Goal: Task Accomplishment & Management: Complete application form

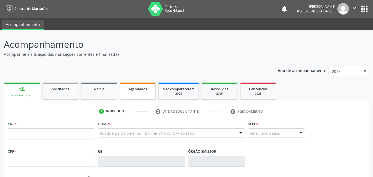
click at [143, 96] on link "Agendados" at bounding box center [138, 90] width 36 height 17
select select "8"
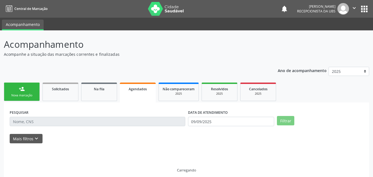
click at [143, 96] on link "Agendados" at bounding box center [138, 92] width 36 height 20
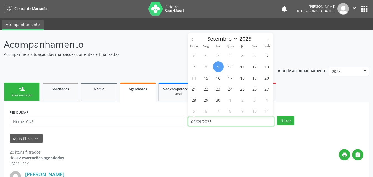
click at [213, 125] on input "09/09/2025" at bounding box center [231, 121] width 86 height 9
click at [204, 76] on span "15" at bounding box center [205, 77] width 11 height 11
type input "1[DATE]"
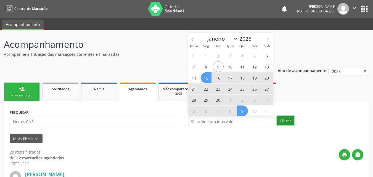
select select "8"
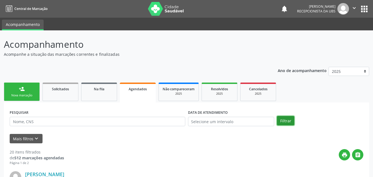
click at [284, 120] on button "Filtrar" at bounding box center [285, 120] width 17 height 9
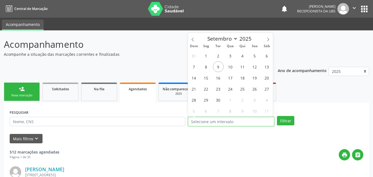
click at [214, 122] on input "text" at bounding box center [231, 121] width 86 height 9
click at [208, 75] on span "15" at bounding box center [205, 77] width 11 height 11
type input "1[DATE]"
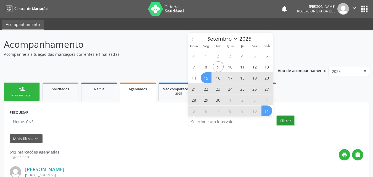
click at [284, 122] on button "Filtrar" at bounding box center [285, 120] width 17 height 9
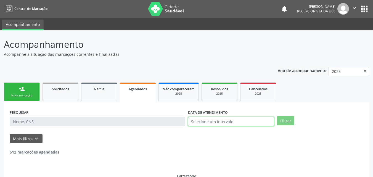
click at [223, 118] on input "text" at bounding box center [231, 121] width 86 height 9
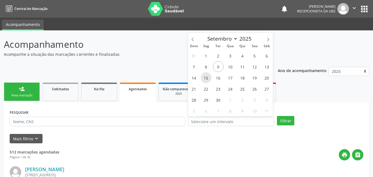
click at [208, 78] on span "15" at bounding box center [205, 77] width 11 height 11
type input "1[DATE]"
click at [208, 78] on span "15" at bounding box center [205, 77] width 11 height 11
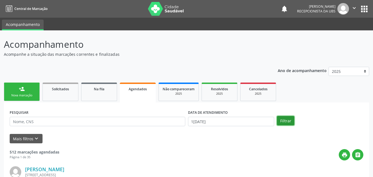
click at [289, 122] on button "Filtrar" at bounding box center [285, 120] width 17 height 9
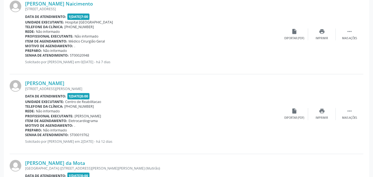
scroll to position [168, 0]
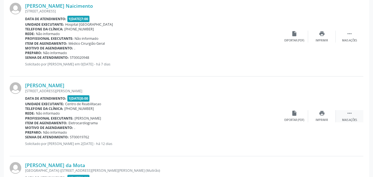
click at [352, 113] on icon "" at bounding box center [349, 113] width 6 height 6
click at [296, 116] on icon "cancel" at bounding box center [294, 113] width 6 height 6
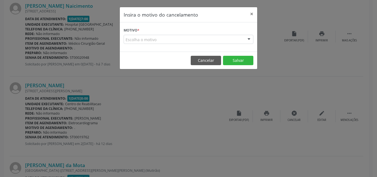
click at [227, 42] on div "Escolha o motivo" at bounding box center [189, 39] width 130 height 9
click at [251, 12] on button "×" at bounding box center [251, 14] width 11 height 14
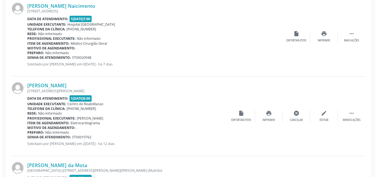
scroll to position [196, 0]
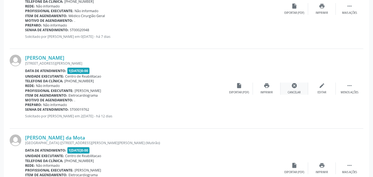
click at [294, 87] on icon "cancel" at bounding box center [294, 85] width 6 height 6
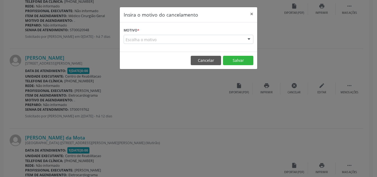
click at [209, 36] on div "Escolha o motivo" at bounding box center [189, 39] width 130 height 9
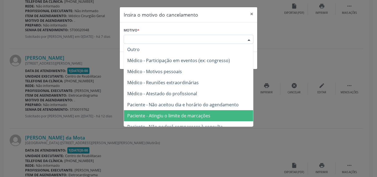
click at [191, 114] on span "Paciente - Atingiu o limite de marcações" at bounding box center [168, 116] width 83 height 6
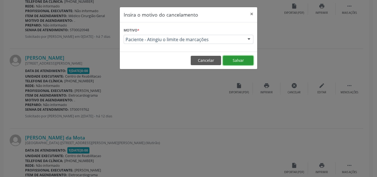
click at [244, 60] on button "Salvar" at bounding box center [238, 60] width 30 height 9
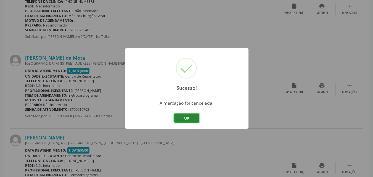
click at [181, 116] on button "OK" at bounding box center [186, 117] width 25 height 9
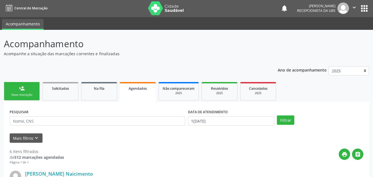
scroll to position [0, 0]
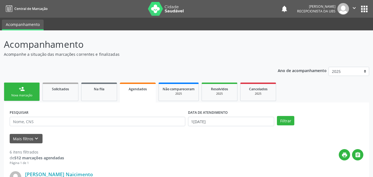
click at [26, 93] on link "person_add Nova marcação" at bounding box center [22, 91] width 36 height 18
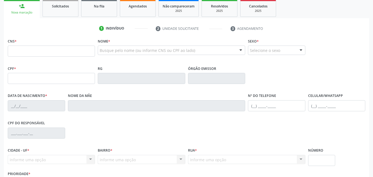
scroll to position [55, 0]
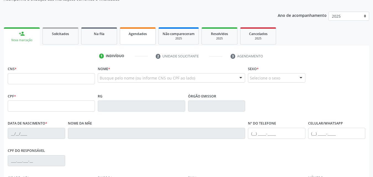
click at [136, 39] on link "Agendados" at bounding box center [138, 35] width 36 height 17
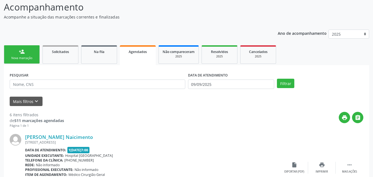
scroll to position [28, 0]
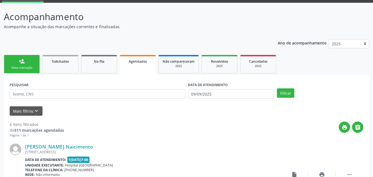
click at [33, 71] on link "person_add Nova marcação" at bounding box center [22, 64] width 36 height 18
click at [26, 65] on link "person_add Nova marcação" at bounding box center [22, 64] width 36 height 18
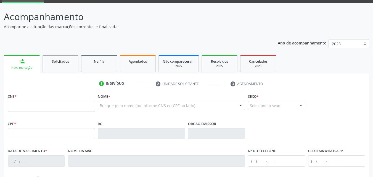
click at [26, 65] on link "person_add Nova marcação" at bounding box center [22, 64] width 36 height 18
click at [39, 109] on input "text" at bounding box center [51, 106] width 87 height 11
paste input "706 8082 0243 1529"
type input "706 8082 0243 1529"
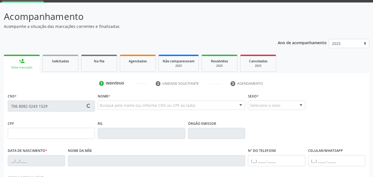
type input "070.471.254-77"
type input "1[DATE]"
type input "[PERSON_NAME]"
type input "[PHONE_NUMBER]"
type input "199"
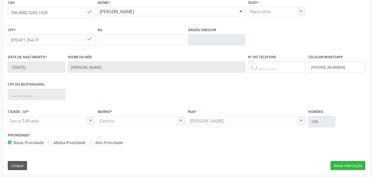
scroll to position [122, 0]
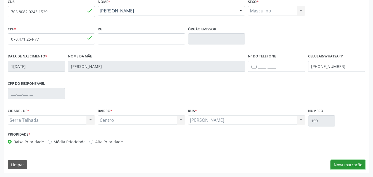
click at [344, 166] on button "Nova marcação" at bounding box center [347, 164] width 35 height 9
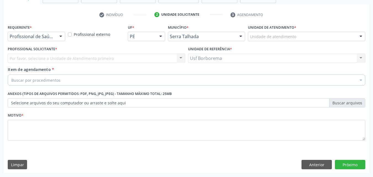
scroll to position [97, 0]
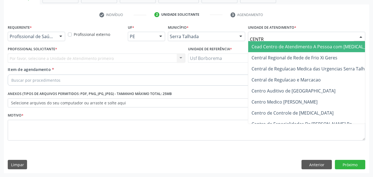
type input "CENTRO"
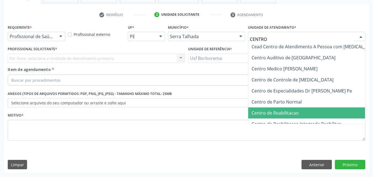
click at [274, 115] on span "Centro de Reabilitacao" at bounding box center [274, 113] width 47 height 6
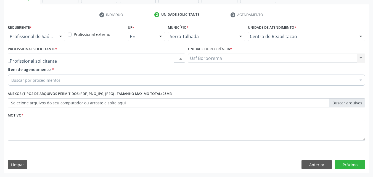
click at [64, 59] on div at bounding box center [96, 57] width 177 height 9
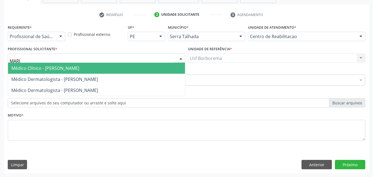
type input "[PERSON_NAME]"
click at [79, 68] on span "Médico Clínico - [PERSON_NAME]" at bounding box center [45, 68] width 68 height 6
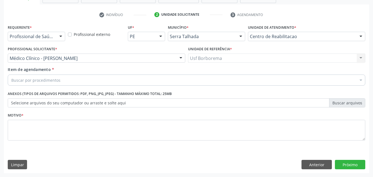
click at [125, 77] on div "Buscar por procedimentos" at bounding box center [186, 79] width 357 height 11
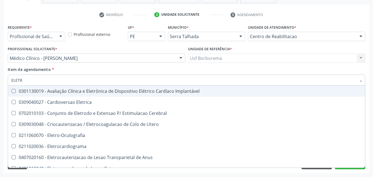
type input "ELETRO"
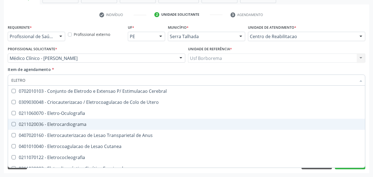
click at [122, 126] on div "0211020036 - Eletrocardiograma" at bounding box center [208, 124] width 395 height 4
checkbox Eletrocardiograma "true"
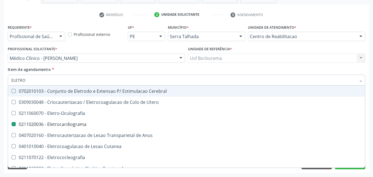
click at [130, 73] on div "Item de agendamento * ELETRO Desfazer seleção 0702010103 - Conjunto de Eletrodo…" at bounding box center [186, 74] width 357 height 17
checkbox Utero "true"
checkbox Eletrocardiograma "false"
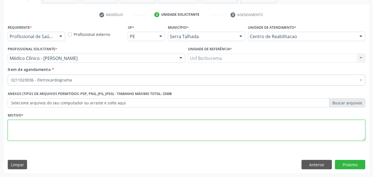
click at [140, 127] on textarea at bounding box center [186, 130] width 357 height 21
type textarea "ROTINA"
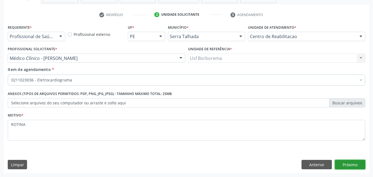
click at [345, 165] on button "Próximo" at bounding box center [350, 164] width 30 height 9
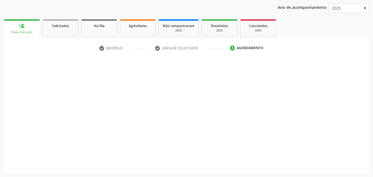
scroll to position [63, 0]
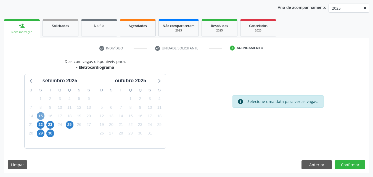
click at [38, 116] on span "15" at bounding box center [41, 116] width 8 height 8
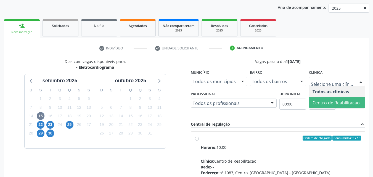
click at [323, 99] on span "Centro de Reabilitacao" at bounding box center [337, 102] width 56 height 11
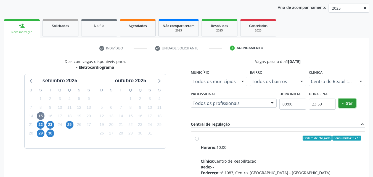
click at [349, 103] on button "Filtrar" at bounding box center [346, 102] width 17 height 9
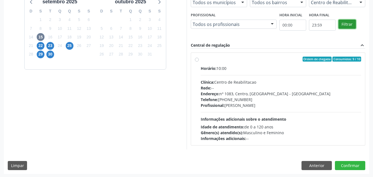
scroll to position [143, 0]
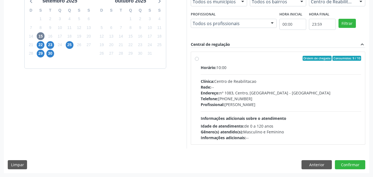
click at [200, 58] on label "Ordem de chegada Consumidos: 9 / 10 Horário: 10:00 Clínica: Centro de Reabilita…" at bounding box center [280, 98] width 160 height 85
click at [197, 58] on input "Ordem de chegada Consumidos: 9 / 10 Horário: 10:00 Clínica: Centro de Reabilita…" at bounding box center [197, 58] width 4 height 5
radio input "true"
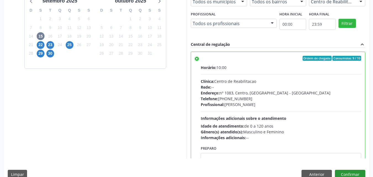
scroll to position [153, 0]
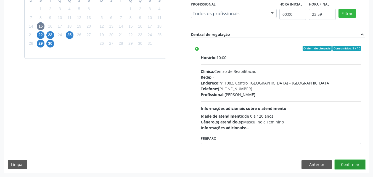
click at [356, 165] on button "Confirmar" at bounding box center [350, 164] width 30 height 9
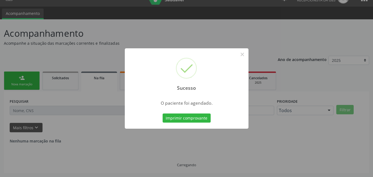
scroll to position [0, 0]
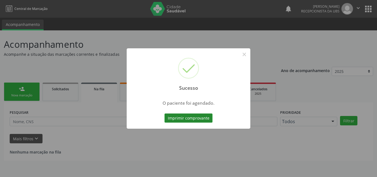
click at [209, 117] on button "Imprimir comprovante" at bounding box center [188, 117] width 48 height 9
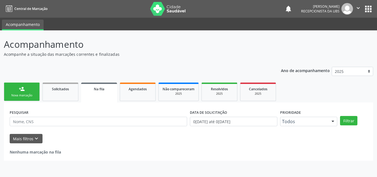
click at [20, 97] on div "Nova marcação" at bounding box center [22, 95] width 28 height 4
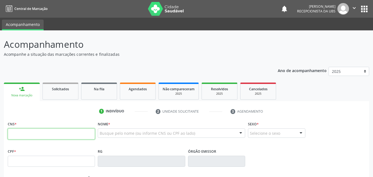
click at [40, 133] on input "text" at bounding box center [51, 133] width 87 height 11
type input "898 0041 5513 6955"
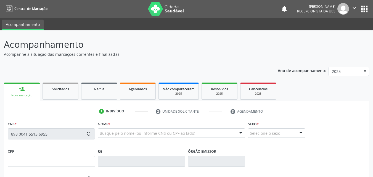
type input "128.001.294-33"
type input "0[DATE]"
type input "[PERSON_NAME]"
type input "[PHONE_NUMBER]"
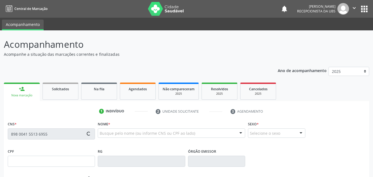
type input "10"
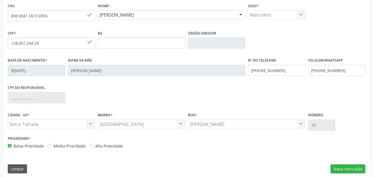
scroll to position [122, 0]
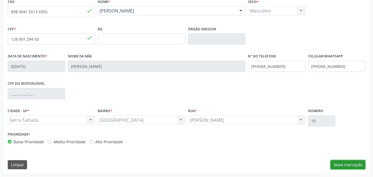
click at [344, 165] on button "Nova marcação" at bounding box center [347, 164] width 35 height 9
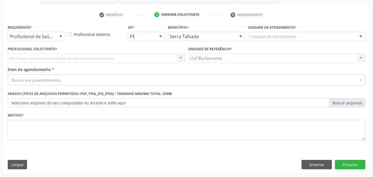
scroll to position [97, 0]
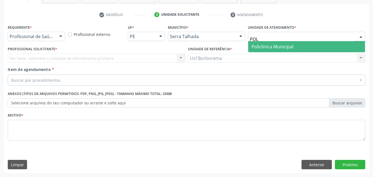
type input "POLI"
click at [277, 47] on span "Policlinica Municipal" at bounding box center [272, 47] width 42 height 6
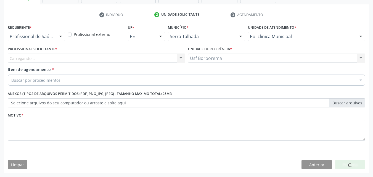
click at [58, 59] on div "Carregando..." at bounding box center [96, 57] width 177 height 9
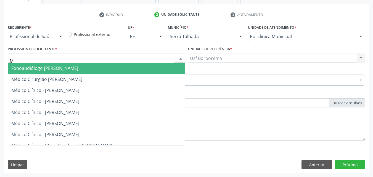
type input "MO"
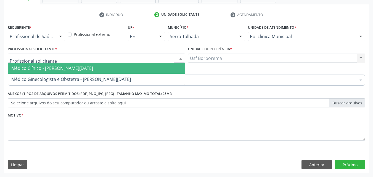
click at [65, 45] on div "Profissional Solicitante * [PERSON_NAME][DATE] e Obstetra - [PERSON_NAME][DATE]…" at bounding box center [96, 54] width 177 height 18
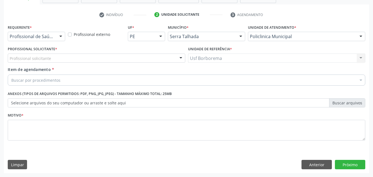
click at [55, 38] on div "Profissional de Saúde" at bounding box center [36, 36] width 57 height 9
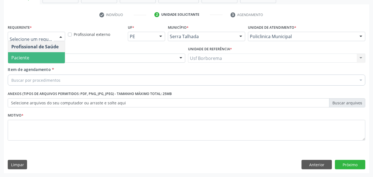
click at [54, 57] on span "Paciente" at bounding box center [36, 57] width 57 height 11
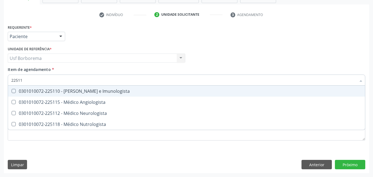
type input "225112"
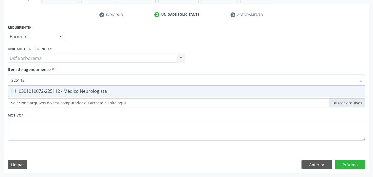
click at [42, 90] on div "0301010072-225112 - Médico Neurologista" at bounding box center [186, 91] width 350 height 4
checkbox Neurologista "true"
click at [354, 163] on div "Requerente * Paciente Profissional de Saúde Paciente Nenhum resultado encontrad…" at bounding box center [186, 98] width 365 height 150
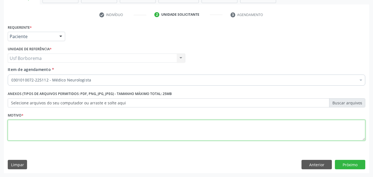
click at [124, 136] on textarea at bounding box center [186, 130] width 357 height 21
type textarea "T"
type textarea "ROTINA"
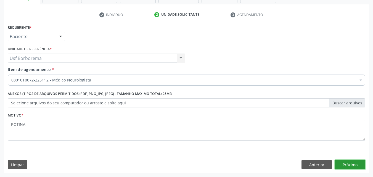
click at [342, 164] on button "Próximo" at bounding box center [350, 164] width 30 height 9
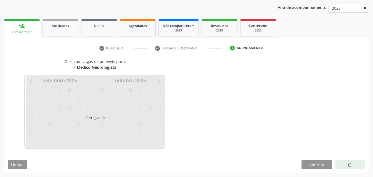
scroll to position [63, 0]
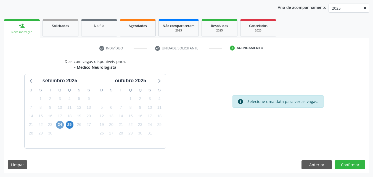
click at [60, 128] on span "24" at bounding box center [60, 125] width 8 height 8
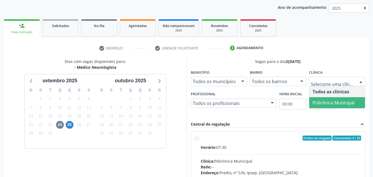
click at [324, 100] on span "Policlinica Municipal" at bounding box center [333, 103] width 42 height 6
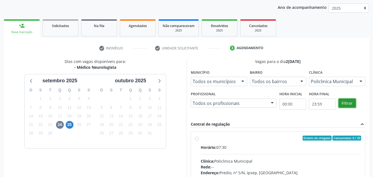
click at [349, 100] on button "Filtrar" at bounding box center [346, 102] width 17 height 9
click at [196, 141] on div "Ordem de chegada Consumidos: 6 / 20 Horário: 07:30 Clínica: Policlinica Municip…" at bounding box center [278, 177] width 166 height 85
radio input "true"
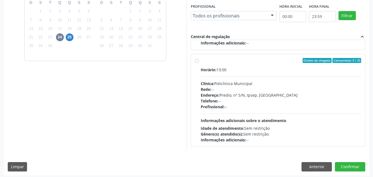
scroll to position [153, 0]
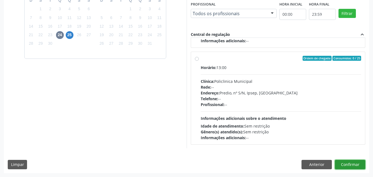
click at [349, 163] on button "Confirmar" at bounding box center [350, 164] width 30 height 9
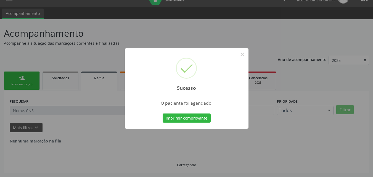
scroll to position [0, 0]
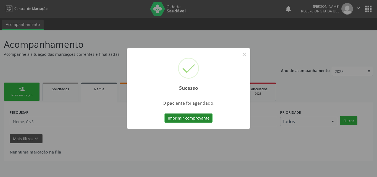
click at [197, 119] on button "Imprimir comprovante" at bounding box center [188, 117] width 48 height 9
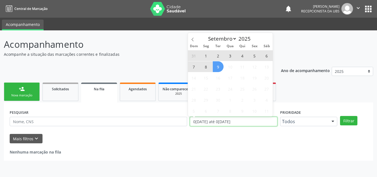
click at [234, 121] on input "0[DATE] até 0[DATE]" at bounding box center [233, 121] width 87 height 9
click at [211, 124] on input "0[DATE] até 0[DATE]" at bounding box center [233, 121] width 87 height 9
click at [271, 124] on input "0[DATE] até 0[DATE]" at bounding box center [233, 121] width 87 height 9
click at [245, 118] on input "0[DATE] até 0[DATE]" at bounding box center [233, 121] width 87 height 9
click at [247, 119] on input "0[DATE] até 0[DATE]" at bounding box center [233, 121] width 87 height 9
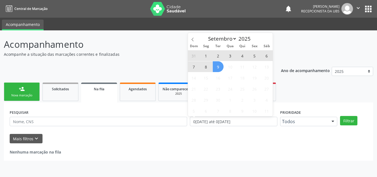
click at [194, 116] on span "5" at bounding box center [193, 110] width 11 height 11
click at [33, 99] on link "person_add Nova marcação" at bounding box center [22, 91] width 36 height 18
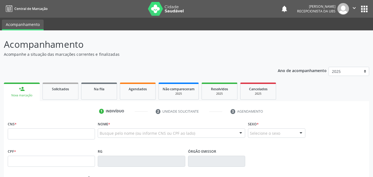
click at [31, 94] on div "Nova marcação" at bounding box center [22, 95] width 28 height 4
click at [32, 94] on div "Nova marcação" at bounding box center [22, 95] width 28 height 4
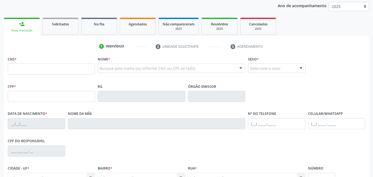
scroll to position [55, 0]
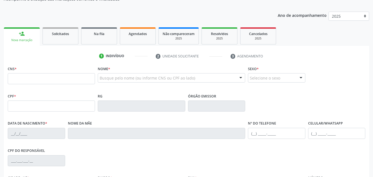
click at [13, 37] on link "person_add Nova marcação" at bounding box center [22, 36] width 36 height 18
click at [17, 34] on link "person_add Nova marcação" at bounding box center [22, 36] width 36 height 18
click at [140, 41] on link "Agendados" at bounding box center [138, 35] width 36 height 17
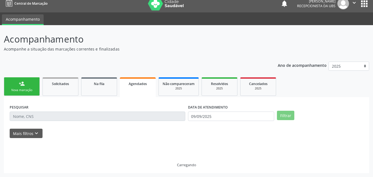
scroll to position [5, 0]
click at [140, 41] on p "Acompanhamento" at bounding box center [131, 39] width 255 height 14
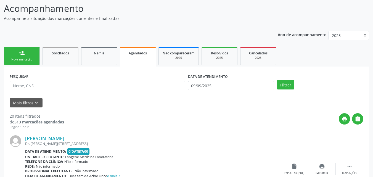
scroll to position [33, 0]
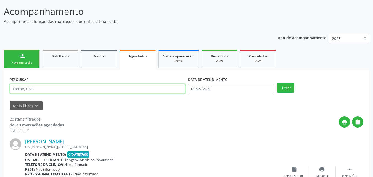
click at [91, 89] on input "text" at bounding box center [97, 88] width 175 height 9
type input "PAULO"
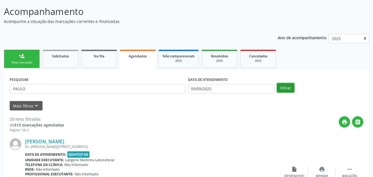
click at [289, 84] on button "Filtrar" at bounding box center [285, 87] width 17 height 9
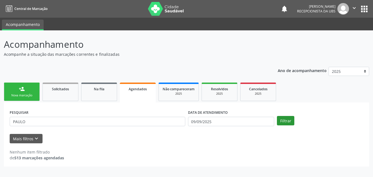
scroll to position [0, 0]
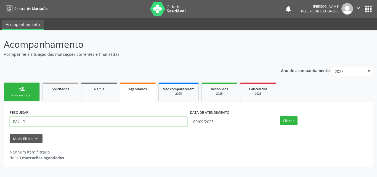
click at [106, 123] on input "PAULO" at bounding box center [98, 121] width 177 height 9
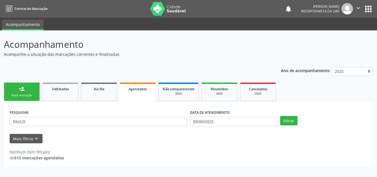
click at [16, 95] on div "Nova marcação" at bounding box center [22, 95] width 28 height 4
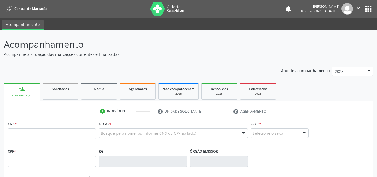
click at [16, 95] on div "Nova marcação" at bounding box center [22, 95] width 28 height 4
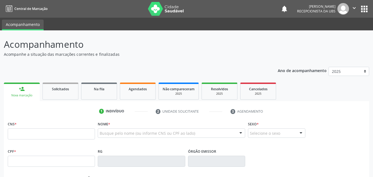
click at [16, 95] on div "Nova marcação" at bounding box center [22, 95] width 28 height 4
click at [25, 137] on input "text" at bounding box center [51, 133] width 87 height 11
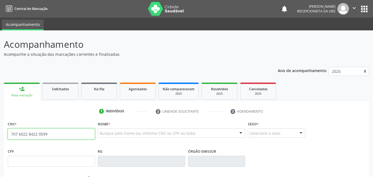
type input "707 6022 8422 0599"
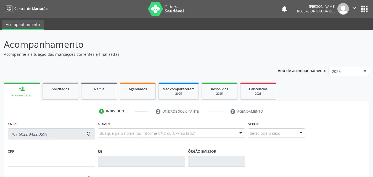
type input "471.322.564-91"
type input "3[DATE]"
type input "[PERSON_NAME]"
type input "[PHONE_NUMBER]"
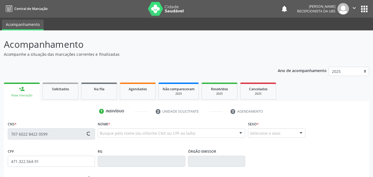
type input "889"
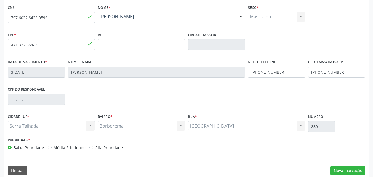
scroll to position [122, 0]
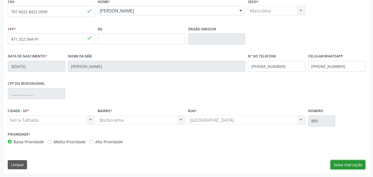
click at [345, 165] on button "Nova marcação" at bounding box center [347, 164] width 35 height 9
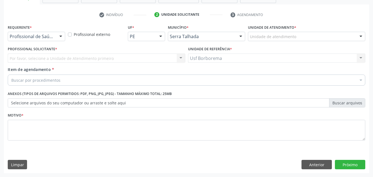
scroll to position [97, 0]
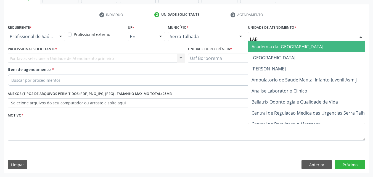
type input "LABG"
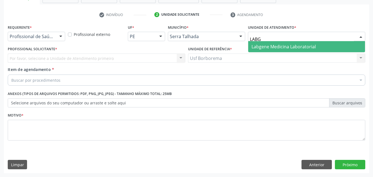
click at [268, 45] on span "Labgene Medicina Laboratorial" at bounding box center [283, 47] width 64 height 6
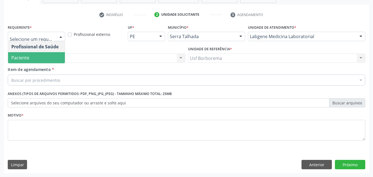
click at [29, 56] on span "Paciente" at bounding box center [36, 57] width 57 height 11
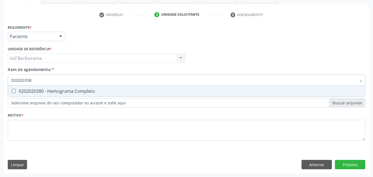
type input "0202020380"
click at [43, 91] on div "0202020380 - Hemograma Completo" at bounding box center [186, 91] width 350 height 4
checkbox Completo "true"
click at [43, 82] on input "0202020380" at bounding box center [183, 79] width 344 height 11
type input "02020203"
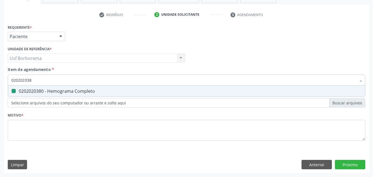
checkbox Completo "false"
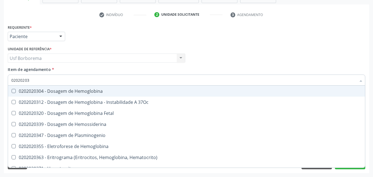
type input "0202020"
checkbox Completo "false"
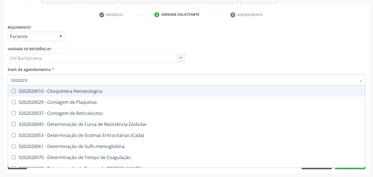
type input "020202"
checkbox Completo "false"
checkbox Leucograma "true"
type input "02020"
checkbox Completo "false"
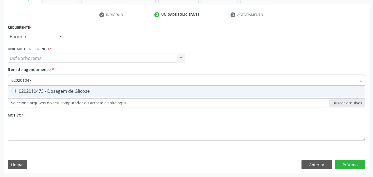
type input "0202010473"
click at [34, 93] on div "0202010473 - Dosagem de Glicose" at bounding box center [186, 91] width 350 height 4
checkbox Glicose "true"
click at [45, 79] on input "0202010473" at bounding box center [183, 79] width 344 height 11
type input "02020104"
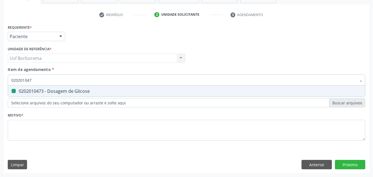
checkbox Glicose "false"
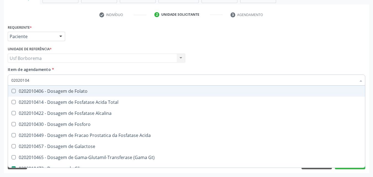
type input "0202010"
checkbox Glicose "false"
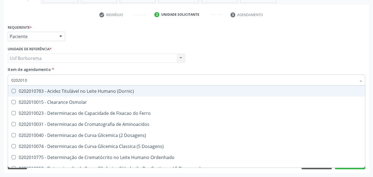
type input "020201"
checkbox Glicose "false"
checkbox Nt-Probnp\) "true"
type input "02020"
checkbox Nt-Probnp\) "false"
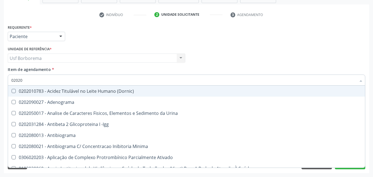
type input "020201"
checkbox T3 "true"
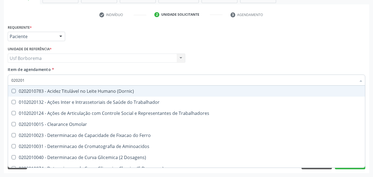
type input "0202010"
checkbox II "true"
checkbox Glicose "false"
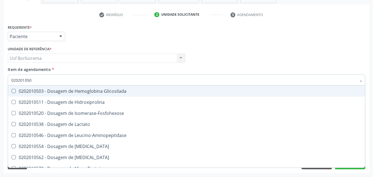
type input "0202010503"
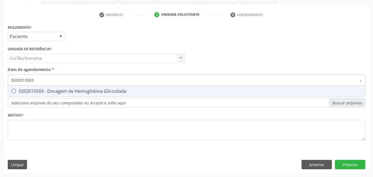
click at [20, 91] on div "0202010503 - Dosagem de Hemoglobina Glicosilada" at bounding box center [186, 91] width 350 height 4
checkbox Glicosilada "true"
click at [43, 80] on input "0202010503" at bounding box center [183, 79] width 344 height 11
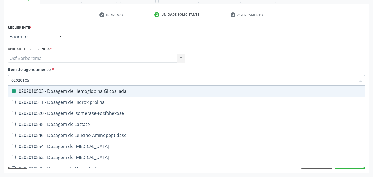
type input "0202010"
checkbox Glicosilada "false"
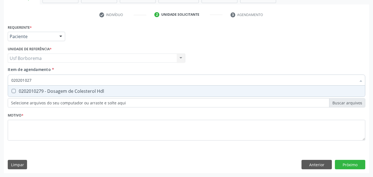
type input "0202010279"
click at [47, 89] on div "0202010279 - Dosagem de Colesterol Hdl" at bounding box center [186, 91] width 350 height 4
checkbox Hdl "true"
click at [44, 80] on input "0202010279" at bounding box center [183, 79] width 344 height 11
type input "02020102"
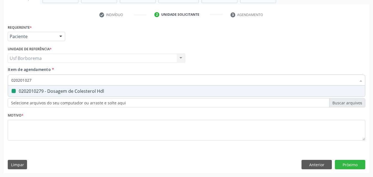
checkbox Hdl "false"
type input "0202010287"
click at [41, 90] on div "0202010287 - Dosagem de Colesterol Ldl" at bounding box center [186, 91] width 350 height 4
checkbox Ldl "true"
click at [43, 79] on input "0202010287" at bounding box center [183, 79] width 344 height 11
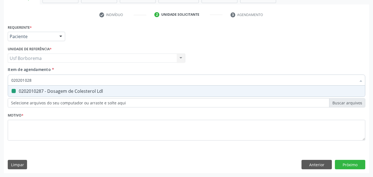
type input "02020102"
checkbox Ldl "false"
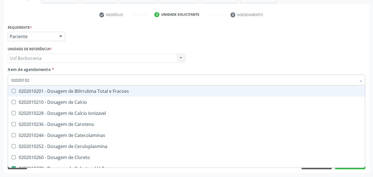
type input "020201029"
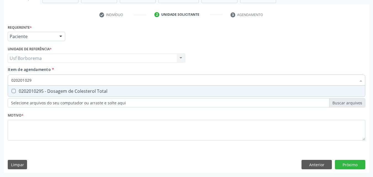
click at [43, 89] on div "0202010295 - Dosagem de Colesterol Total" at bounding box center [186, 91] width 350 height 4
checkbox Total "true"
click at [45, 81] on input "020201029" at bounding box center [183, 79] width 344 height 11
type input "02020102"
checkbox Total "false"
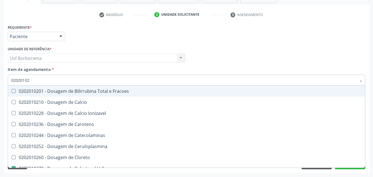
type input "0202010"
checkbox Hdl "false"
checkbox Ldl "false"
checkbox Total "false"
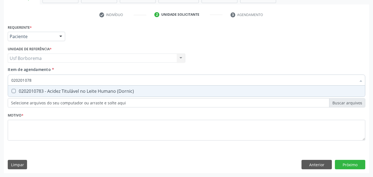
click at [49, 82] on input "020201078" at bounding box center [183, 79] width 344 height 11
type input "0202010678"
click at [52, 89] on div "0202010678 - Dosagem de Triglicerideos" at bounding box center [186, 91] width 350 height 4
checkbox Triglicerideos "true"
click at [50, 79] on input "0202010678" at bounding box center [183, 79] width 344 height 11
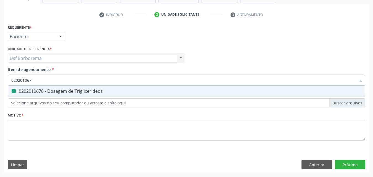
type input "02020106"
checkbox Triglicerideos "false"
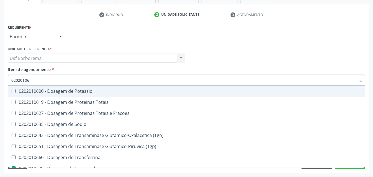
type input "0202010"
checkbox Triglicerideos "false"
type input "0202010317"
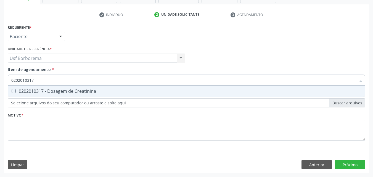
click at [55, 91] on div "0202010317 - Dosagem de Creatinina" at bounding box center [186, 91] width 350 height 4
checkbox Creatinina "true"
click at [50, 78] on input "0202010317" at bounding box center [183, 79] width 344 height 11
type input "02020103"
checkbox Creatinina "false"
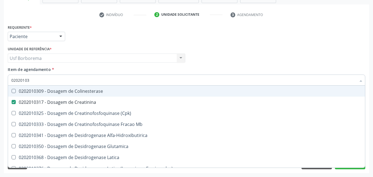
type input "0202010"
checkbox Creatinina "false"
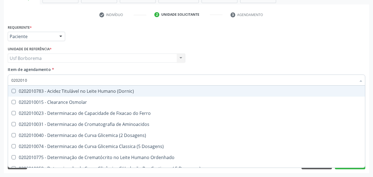
type input "02020106"
checkbox Dosagens\) "true"
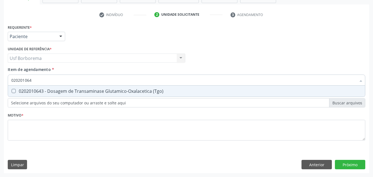
type input "0202010643"
click at [50, 89] on div "0202010643 - Dosagem de Transaminase Glutamico-Oxalacetica (Tgo)" at bounding box center [186, 91] width 350 height 4
checkbox \(Tgo\) "true"
click at [50, 81] on input "0202010643" at bounding box center [183, 79] width 344 height 11
type input "02020106"
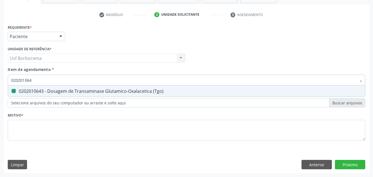
checkbox \(Tgo\) "false"
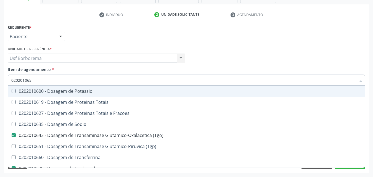
type input "0202010651"
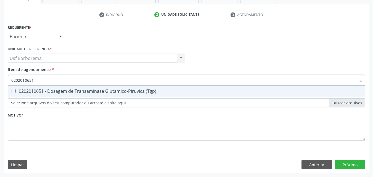
click at [51, 92] on div "0202010651 - Dosagem de Transaminase Glutamico-Piruvica (Tgp)" at bounding box center [186, 91] width 350 height 4
checkbox \(Tgp\) "true"
click at [49, 81] on input "0202010651" at bounding box center [183, 79] width 344 height 11
type input "02020106"
checkbox \(Tgp\) "false"
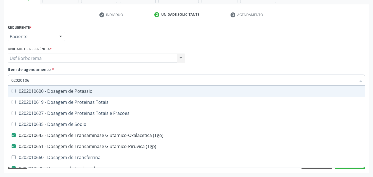
type input "0202010"
checkbox \(Tgo\) "false"
checkbox \(Tgp\) "false"
checkbox Triglicerideos "false"
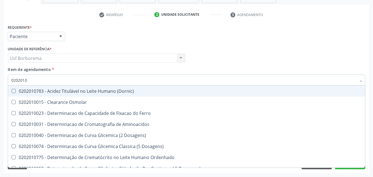
type input "020201"
checkbox Hdl "false"
checkbox Ldl "false"
checkbox Total "false"
checkbox Creatinina "false"
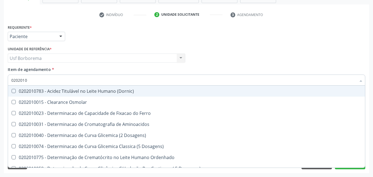
checkbox Latica "true"
checkbox Fracionadas\) "true"
checkbox Ferritina "true"
checkbox Folato "true"
checkbox Glicose "false"
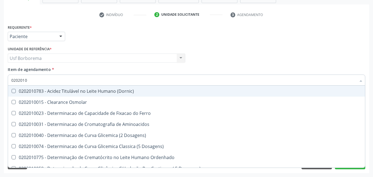
checkbox Glicosilada "false"
checkbox Nt-Probnp\) "true"
checkbox Potassio "true"
checkbox \(Tgo\) "false"
checkbox \(Tgp\) "false"
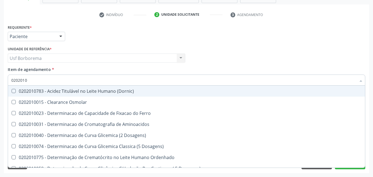
checkbox Triglicerideos "false"
checkbox D-Xilose "true"
checkbox Orais "true"
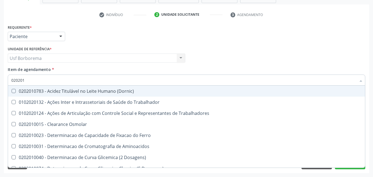
type input "02020"
checkbox Hdl "false"
checkbox Ldl "false"
checkbox Total "false"
checkbox Creatinina "false"
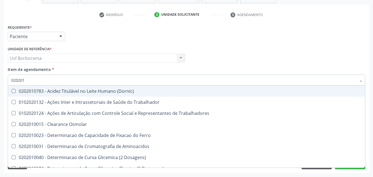
checkbox Glicose "false"
checkbox Glicosilada "false"
checkbox \(Tgo\) "false"
checkbox \(Tgp\) "false"
checkbox Triglicerideos "false"
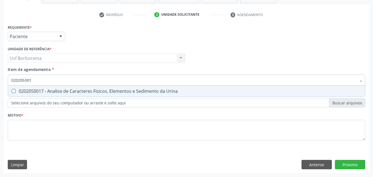
type input "0202050017"
click at [51, 91] on div "0202050017 - Analise de Caracteres Fisicos, Elementos e Sedimento da Urina" at bounding box center [186, 91] width 350 height 4
checkbox Urina "true"
click at [48, 82] on input "0202050017" at bounding box center [183, 79] width 344 height 11
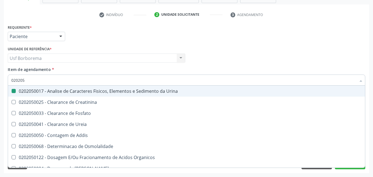
type input "02020"
checkbox Urina "false"
checkbox Fosfato "true"
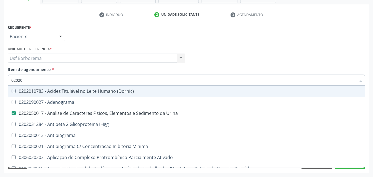
type input "020201"
checkbox Urina "false"
checkbox \(Pos-Pasteurização\) "true"
checkbox Molecular "true"
checkbox Parceria\) "true"
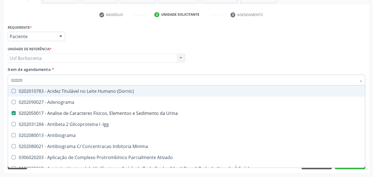
checkbox Gestante "true"
checkbox T3 "true"
checkbox Coagulação "true"
checkbox 17-Hidroxicorticosteroides "true"
checkbox D "true"
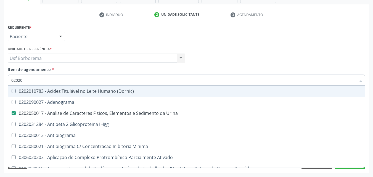
checkbox Acetona "true"
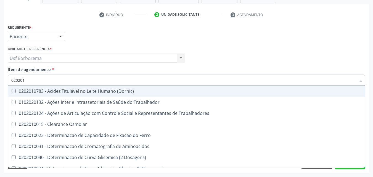
type input "0202010"
checkbox Circulante "true"
checkbox III "true"
checkbox Fracoes "true"
checkbox Ionizavel "true"
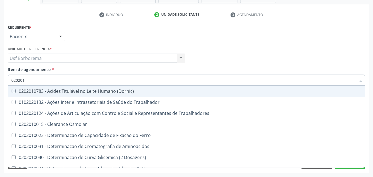
checkbox Hdl "false"
checkbox Ldl "false"
checkbox Total "false"
checkbox Creatinina "false"
checkbox II "true"
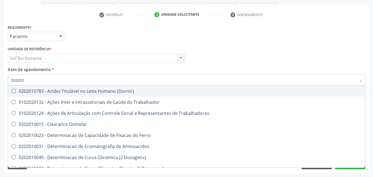
checkbox Serico "true"
checkbox Glicose "false"
checkbox Glicosilada "false"
checkbox Leucino-Aminopeptidase "true"
checkbox Lipase "true"
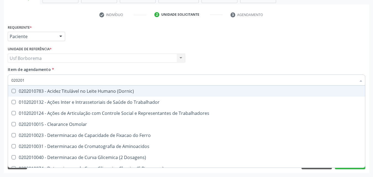
checkbox Muco-Proteinas "true"
checkbox \(Tgo\) "false"
checkbox \(Tgp\) "false"
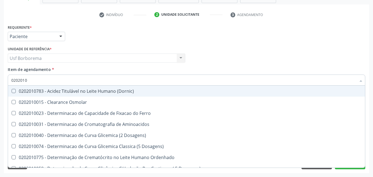
type input "02020106"
checkbox Dosagens\) "true"
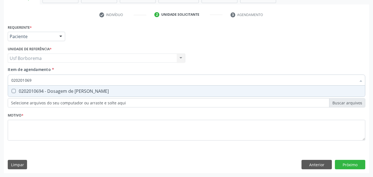
type input "0202010694"
click at [50, 90] on div "0202010694 - Dosagem de [PERSON_NAME]" at bounding box center [186, 91] width 350 height 4
checkbox Ureia "true"
click at [52, 82] on input "0202010694" at bounding box center [183, 79] width 344 height 11
type input "02020106"
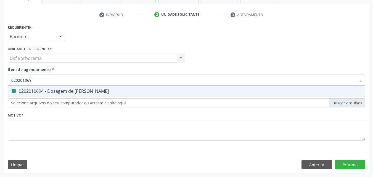
checkbox Ureia "false"
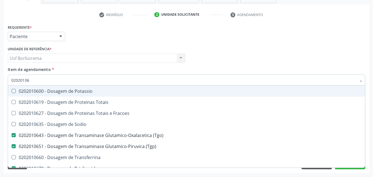
type input "0202010"
checkbox \(Tgo\) "false"
checkbox \(Tgp\) "false"
checkbox Triglicerideos "false"
checkbox Ureia "false"
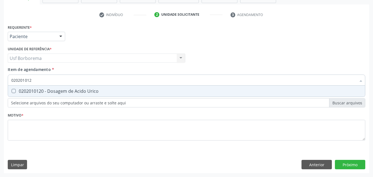
type input "0202010120"
click at [53, 90] on div "0202010120 - Dosagem de Acido Urico" at bounding box center [186, 91] width 350 height 4
checkbox Urico "true"
click at [50, 78] on input "0202010120" at bounding box center [183, 79] width 344 height 11
type input "02020101"
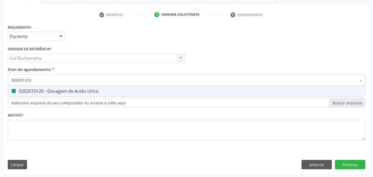
checkbox Urico "false"
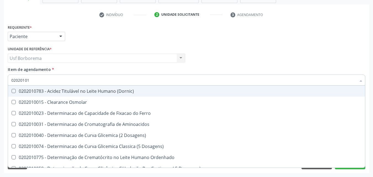
type input "0202010"
checkbox Ferro "false"
type input "020201"
checkbox Urico "false"
checkbox Amonia "true"
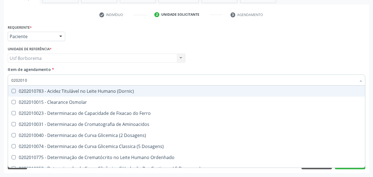
checkbox Hdl "false"
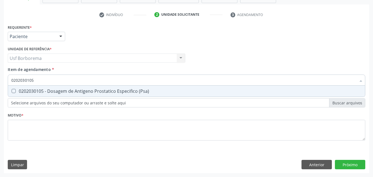
click at [56, 89] on div "0202030105 - Dosagem de Antigeno Prostatico Especifico (Psa)" at bounding box center [186, 91] width 350 height 4
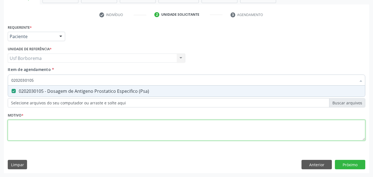
click at [46, 134] on div "Requerente * Paciente Profissional de Saúde Paciente Nenhum resultado encontrad…" at bounding box center [186, 85] width 357 height 125
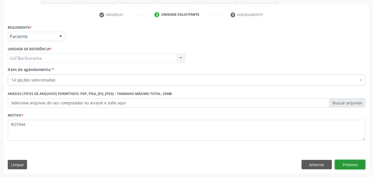
click at [343, 166] on button "Próximo" at bounding box center [350, 164] width 30 height 9
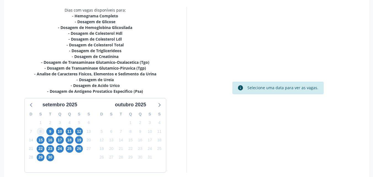
scroll to position [124, 0]
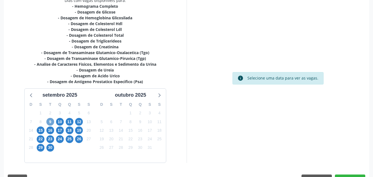
click at [52, 122] on span "9" at bounding box center [50, 122] width 8 height 8
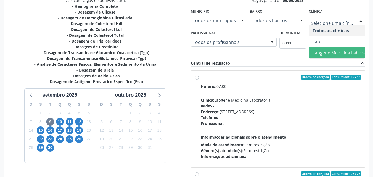
click at [341, 50] on span "Labgene Medicina Laboratorial" at bounding box center [344, 53] width 64 height 6
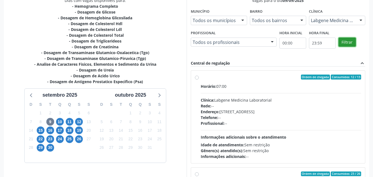
click at [346, 42] on button "Filtrar" at bounding box center [346, 42] width 17 height 9
click at [200, 75] on label "Ordem de chegada Consumidos: 12 / 13 Horário: 07:00 Clínica: Labgene Medicina L…" at bounding box center [280, 116] width 160 height 85
click at [196, 75] on input "Ordem de chegada Consumidos: 12 / 13 Horário: 07:00 Clínica: Labgene Medicina L…" at bounding box center [197, 76] width 4 height 5
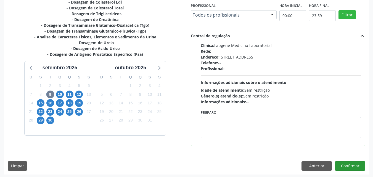
scroll to position [153, 0]
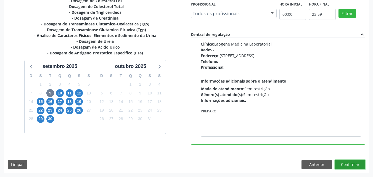
click at [347, 164] on button "Confirmar" at bounding box center [350, 164] width 30 height 9
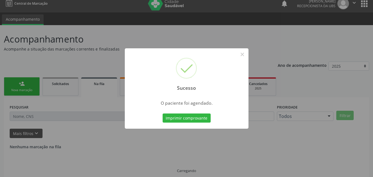
scroll to position [0, 0]
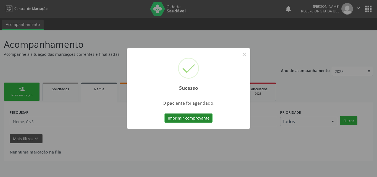
drag, startPoint x: 183, startPoint y: 112, endPoint x: 187, endPoint y: 114, distance: 4.3
click at [187, 114] on div "Imprimir comprovante Cancel" at bounding box center [188, 118] width 50 height 12
click at [187, 117] on button "Imprimir comprovante" at bounding box center [188, 117] width 48 height 9
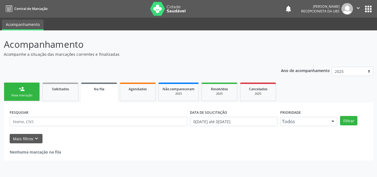
click at [30, 86] on link "person_add Nova marcação" at bounding box center [22, 91] width 36 height 18
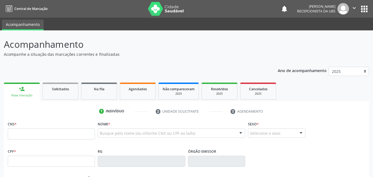
click at [30, 86] on link "person_add Nova marcação" at bounding box center [22, 91] width 36 height 18
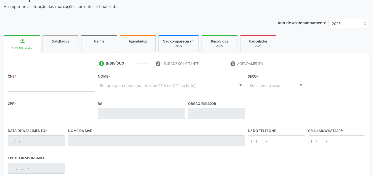
scroll to position [55, 0]
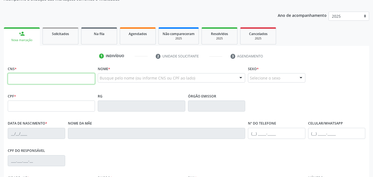
click at [35, 81] on input "text" at bounding box center [51, 78] width 87 height 11
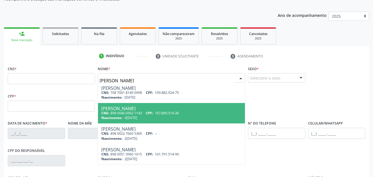
click at [125, 109] on div "[PERSON_NAME]" at bounding box center [171, 108] width 140 height 4
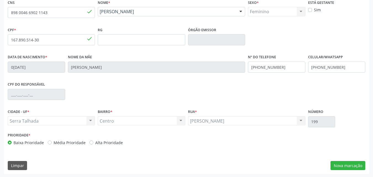
scroll to position [122, 0]
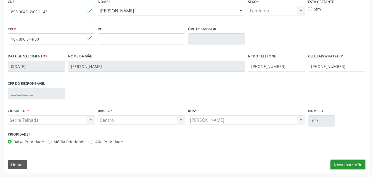
click at [344, 163] on button "Nova marcação" at bounding box center [347, 164] width 35 height 9
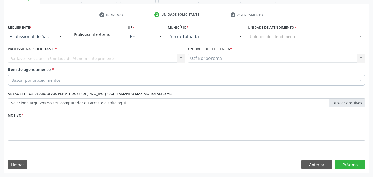
scroll to position [97, 0]
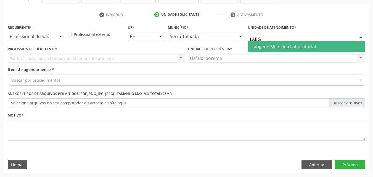
click at [266, 44] on span "Labgene Medicina Laboratorial" at bounding box center [283, 47] width 64 height 6
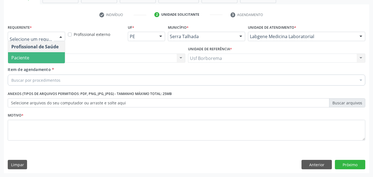
click at [43, 54] on span "Paciente" at bounding box center [36, 57] width 57 height 11
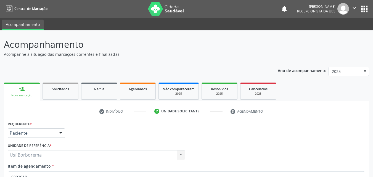
scroll to position [97, 0]
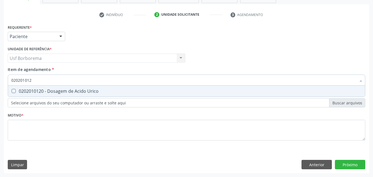
type input "0202010120"
click at [27, 92] on div "0202010120 - Dosagem de Acido Urico" at bounding box center [186, 91] width 350 height 4
checkbox Urico "true"
click at [37, 81] on input "0202010120" at bounding box center [183, 79] width 344 height 11
type input "02020101"
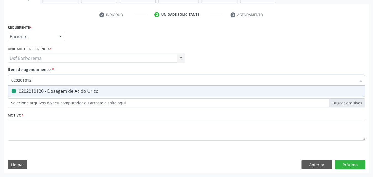
checkbox Urico "false"
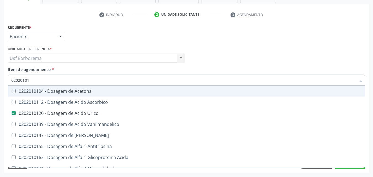
type input "0202010"
checkbox Urico "false"
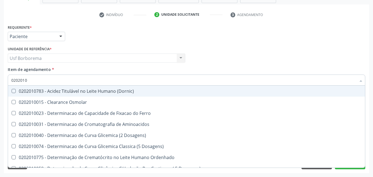
type input "02020104"
checkbox Dosagens\) "true"
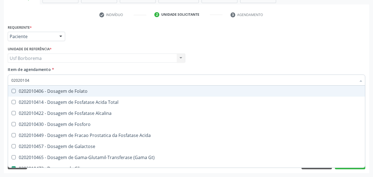
type input "020201047"
checkbox Folato "true"
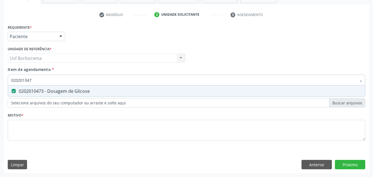
type input "02020104"
checkbox Glicose "false"
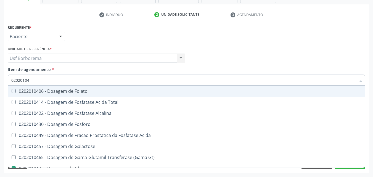
type input "0202010"
checkbox Glicose "false"
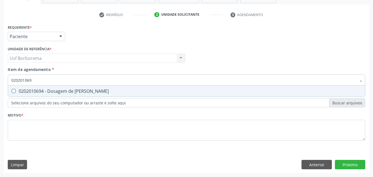
type input "0202010694"
click at [34, 89] on div "0202010694 - Dosagem de [PERSON_NAME]" at bounding box center [186, 91] width 350 height 4
checkbox Ureia "true"
click at [42, 78] on input "0202010694" at bounding box center [183, 79] width 344 height 11
type input "02020106"
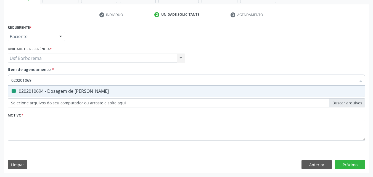
checkbox Ureia "false"
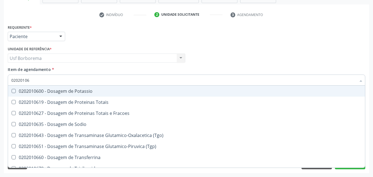
type input "0202010"
checkbox Ureia "false"
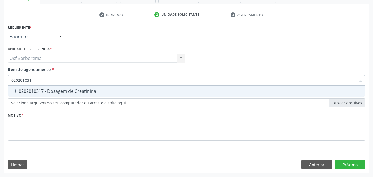
type input "0202010317"
click at [16, 87] on span "0202010317 - Dosagem de Creatinina" at bounding box center [186, 90] width 357 height 11
checkbox Creatinina "true"
click at [41, 81] on input "0202010317" at bounding box center [183, 79] width 344 height 11
type input "02020103"
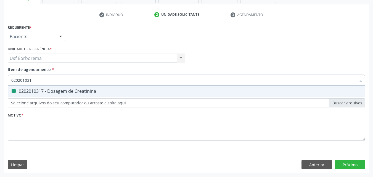
checkbox Creatinina "false"
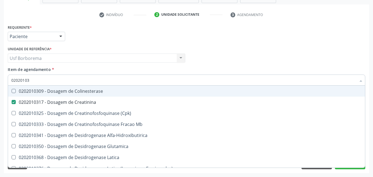
type input "0202010"
checkbox Creatinina "false"
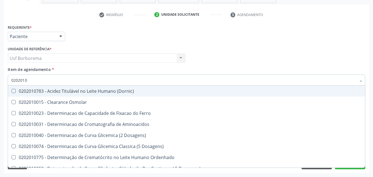
type input "02020103"
checkbox Osmolar "true"
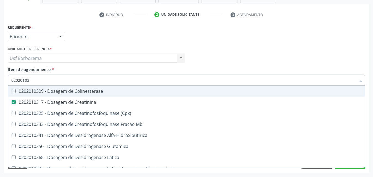
type input "0202010"
checkbox Creatinina "false"
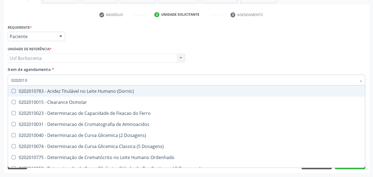
type input "020201"
checkbox Urico "false"
checkbox Amonia "true"
checkbox Creatinina "false"
checkbox Folato "true"
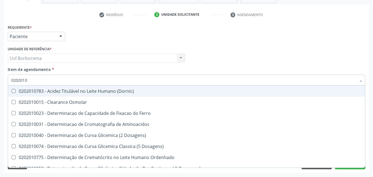
checkbox Glicose "false"
checkbox Nt-Probnp\) "true"
checkbox Ureia "false"
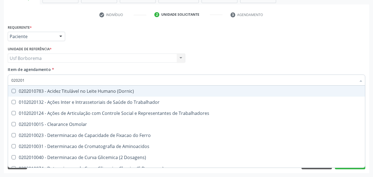
type input "02020"
checkbox Urico "false"
checkbox Creatinina "false"
checkbox Glicose "false"
checkbox Ureia "false"
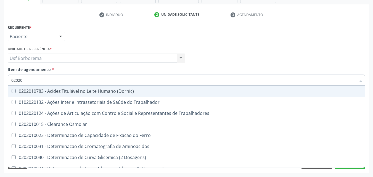
checkbox Trabalho "true"
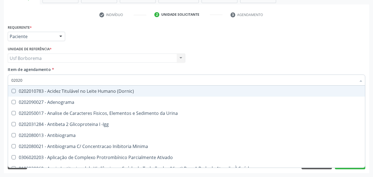
type input "020202"
checkbox Molecular "true"
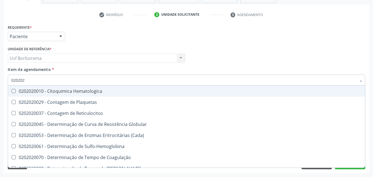
type input "0202020"
checkbox Hematocrito "true"
checkbox Completo "false"
type input "02020203"
checkbox -Duke "true"
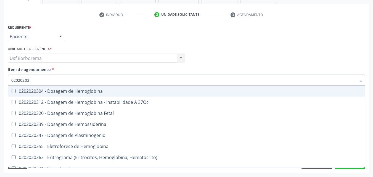
type input "020202038"
checkbox Hemoglobina "true"
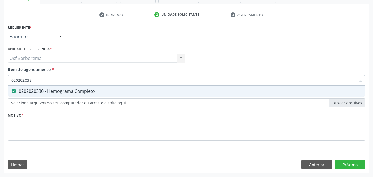
type input "02020203"
checkbox Completo "false"
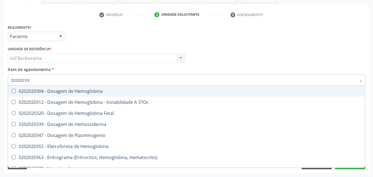
type input "0202020"
checkbox Completo "false"
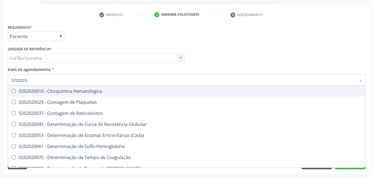
type input "020202"
checkbox Completo "false"
checkbox Leucograma "true"
type input "02020"
checkbox Completo "false"
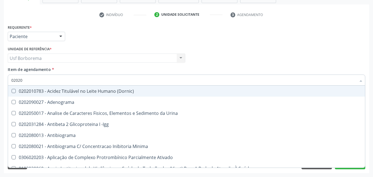
type input "020201"
checkbox Osmolar "true"
checkbox Gestante "true"
checkbox T3 "true"
checkbox Ascorbico "true"
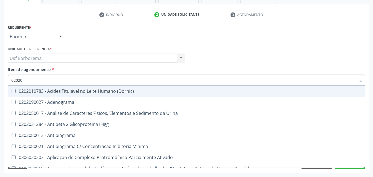
checkbox Urico "false"
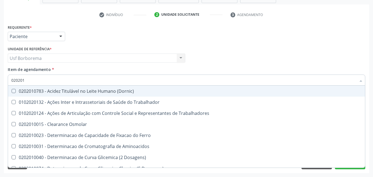
type input "0202010"
checkbox Ativada\) "true"
checkbox Urico "false"
checkbox Ionizavel "true"
checkbox Creatinina "false"
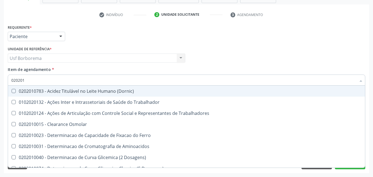
checkbox II "true"
checkbox Glicose "false"
checkbox Piruvato "true"
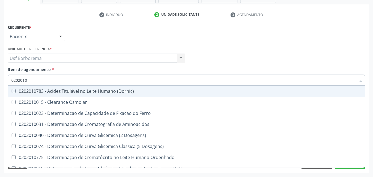
type input "02020106"
checkbox Osmolaridade "true"
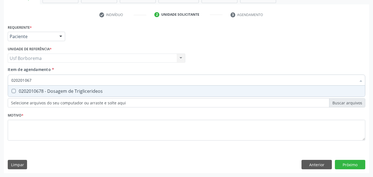
type input "0202010678"
click at [46, 89] on div "0202010678 - Dosagem de Triglicerideos" at bounding box center [186, 91] width 350 height 4
checkbox Triglicerideos "true"
click at [48, 78] on input "0202010678" at bounding box center [183, 79] width 344 height 11
type input "02020106"
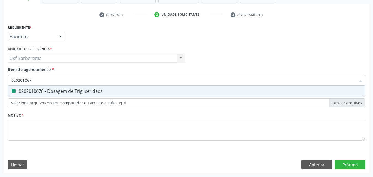
checkbox Triglicerideos "false"
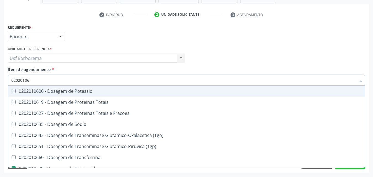
type input "0202010"
checkbox Triglicerideos "false"
checkbox Ureia "false"
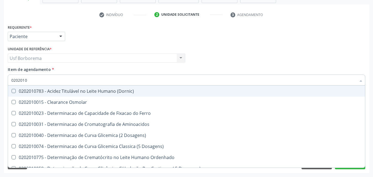
type input "02020106"
checkbox Dosagens\) "true"
checkbox Osmolaridade "true"
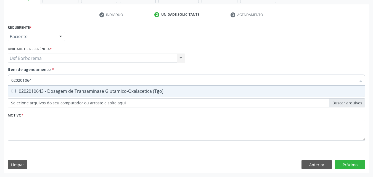
type input "0202010643"
click at [50, 89] on div "0202010643 - Dosagem de Transaminase Glutamico-Oxalacetica (Tgo)" at bounding box center [186, 91] width 350 height 4
checkbox \(Tgo\) "true"
click at [49, 81] on input "0202010643" at bounding box center [183, 79] width 344 height 11
type input "02020106"
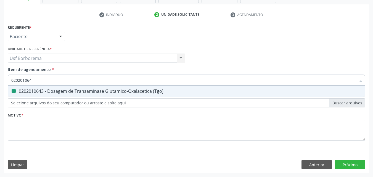
checkbox \(Tgo\) "false"
type input "0202010651"
click at [53, 91] on div "0202010651 - Dosagem de Transaminase Glutamico-Piruvica (Tgp)" at bounding box center [186, 91] width 350 height 4
checkbox \(Tgp\) "true"
click at [51, 82] on input "0202010651" at bounding box center [183, 79] width 344 height 11
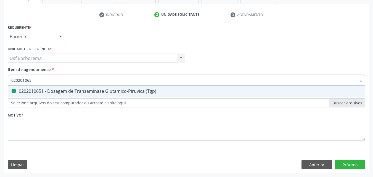
type input "02020106"
checkbox \(Tgp\) "false"
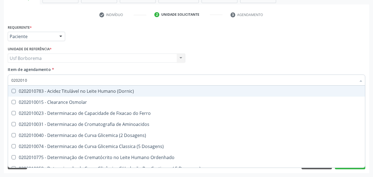
type input "020201"
checkbox Urico "false"
checkbox Amonia "true"
checkbox Creatinina "false"
checkbox Folato "true"
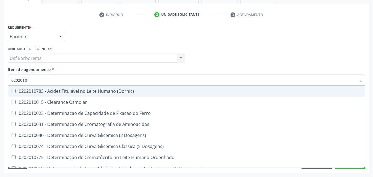
checkbox Glicose "false"
checkbox Nt-Probnp\) "true"
checkbox \(Tgo\) "false"
checkbox \(Tgp\) "false"
checkbox Triglicerideos "false"
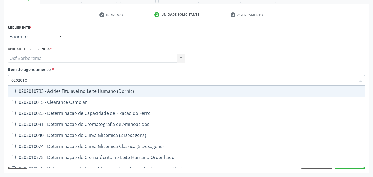
checkbox Ureia "false"
checkbox D-Xilose "true"
checkbox Orais "true"
type input "02020"
checkbox Amonia "false"
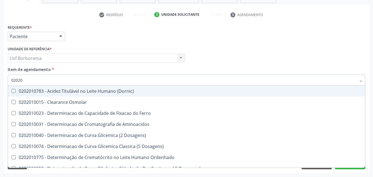
checkbox Folato "false"
checkbox Nt-Probnp\) "false"
checkbox D-Xilose "false"
checkbox Orais "false"
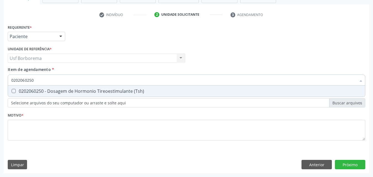
click at [44, 80] on input "0202060250" at bounding box center [183, 79] width 344 height 11
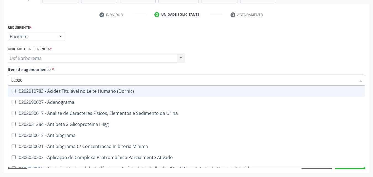
type input "020203"
checkbox Aminoacidos "true"
checkbox Urico "false"
checkbox Creatinina "false"
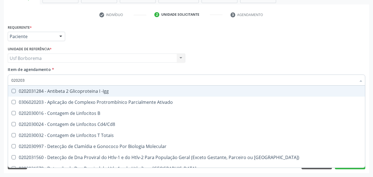
type input "0202030"
checkbox Completo "false"
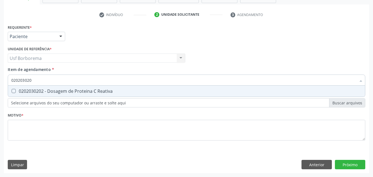
type input "0202030202"
click at [48, 89] on div "0202030202 - Dosagem de Proteina C Reativa" at bounding box center [186, 91] width 350 height 4
checkbox Reativa "true"
click at [47, 82] on input "0202030202" at bounding box center [183, 79] width 344 height 11
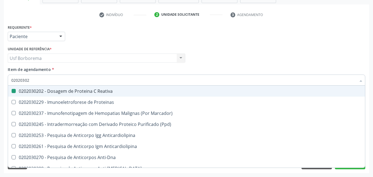
type input "0202030"
checkbox Reativa "false"
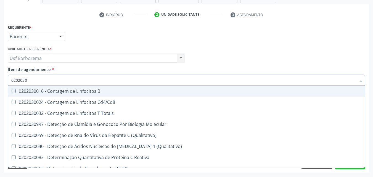
type input "020203"
checkbox Reativa "false"
checkbox Antiaspergillus "true"
checkbox Antiglomerulo "true"
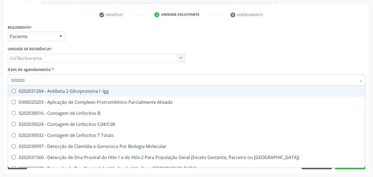
type input "02020"
checkbox Reativa "false"
checkbox Completo "false"
checkbox Antileptospiras "true"
checkbox Parceria\) "true"
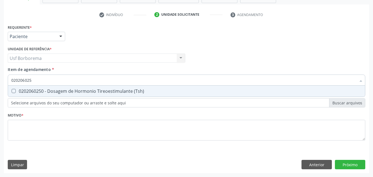
type input "0202060250"
click at [40, 89] on div "0202060250 - Dosagem de Hormonio Tireoestimulante (Tsh)" at bounding box center [186, 91] width 350 height 4
checkbox \(Tsh\) "true"
click at [43, 81] on input "0202060250" at bounding box center [183, 79] width 344 height 11
type input "02020602"
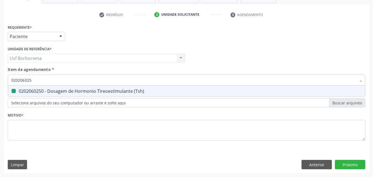
checkbox \(Tsh\) "false"
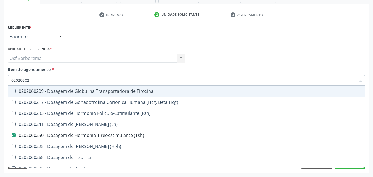
type input "0202060"
checkbox \(Tsh\) "false"
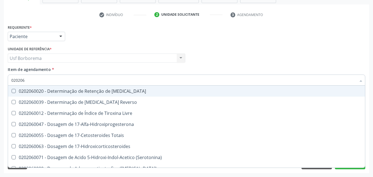
type input "02020"
checkbox \(Tsh\) "false"
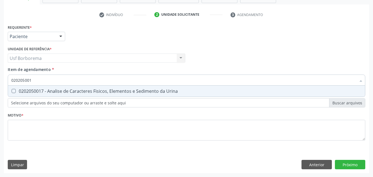
type input "0202050017"
click at [46, 90] on div "0202050017 - Analise de Caracteres Fisicos, Elementos e Sedimento da Urina" at bounding box center [186, 91] width 350 height 4
checkbox Urina "true"
click at [45, 81] on input "0202050017" at bounding box center [183, 79] width 344 height 11
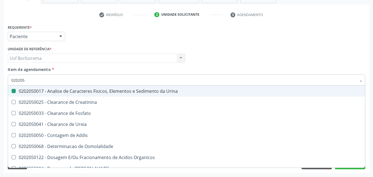
type input "02020"
checkbox Urina "false"
checkbox Fosfato "true"
type input "020205"
checkbox Urina "true"
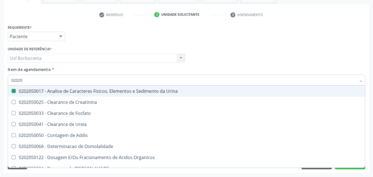
checkbox Fosfato "false"
type input "02020"
checkbox Urina "false"
checkbox Fosfato "true"
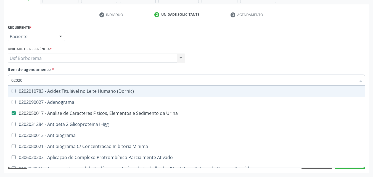
type input "020202"
checkbox Urina "false"
checkbox Molecular "true"
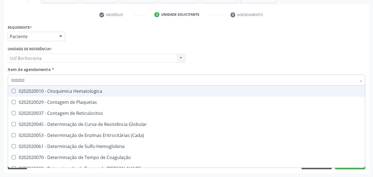
type input "0202020"
checkbox Completo "true"
checkbox Leucograma "false"
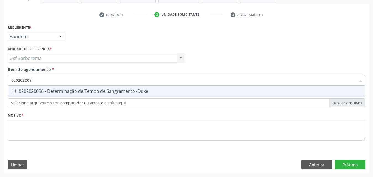
type input "0202020096"
drag, startPoint x: 45, startPoint y: 91, endPoint x: 44, endPoint y: 86, distance: 5.4
click at [45, 90] on div "0202020096 - Determinação de Tempo de Sangramento -Duke" at bounding box center [186, 91] width 350 height 4
checkbox -Duke "true"
click at [46, 81] on input "0202020096" at bounding box center [183, 79] width 344 height 11
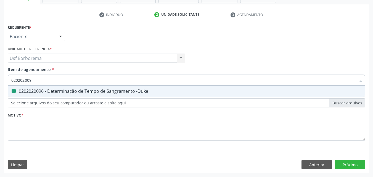
type input "02020200"
checkbox -Duke "false"
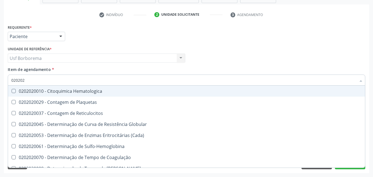
type input "02020"
checkbox Reticulocitos "true"
checkbox -Duke "false"
checkbox Completo "false"
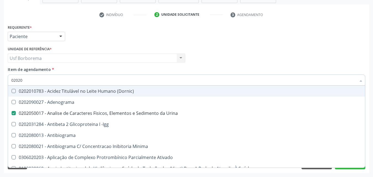
type input "020202"
checkbox Urina "false"
checkbox Clínico "true"
checkbox Molecular "true"
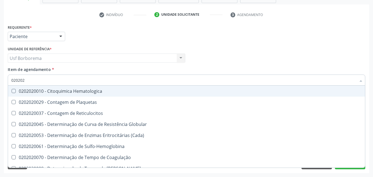
type input "0202020"
checkbox Hematocrito "true"
checkbox Completo "false"
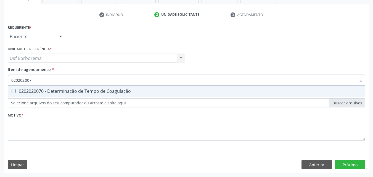
type input "0202020070"
click at [49, 89] on div "0202020070 - Determinação de Tempo de Coagulação" at bounding box center [186, 91] width 350 height 4
checkbox Coagulação "true"
click at [50, 79] on input "0202020070" at bounding box center [183, 79] width 344 height 11
type input "02020200"
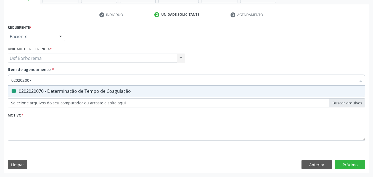
checkbox Coagulação "false"
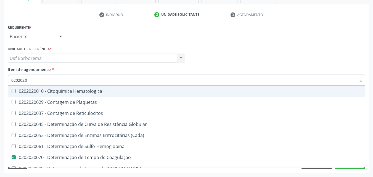
type input "020202"
checkbox Completo "false"
checkbox Leucograma "true"
type input "02020"
checkbox Reticulocitos "true"
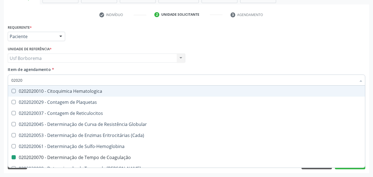
checkbox Coagulação "false"
checkbox -Duke "false"
checkbox Completo "false"
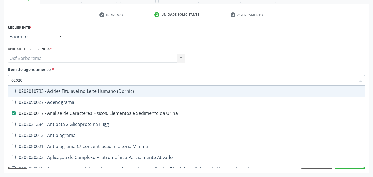
type input "020202"
checkbox Urina "false"
checkbox Ativado "true"
checkbox Clínico "true"
checkbox Molecular "true"
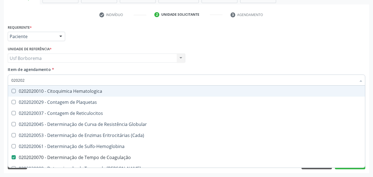
type input "0202020"
checkbox Hematocrito "true"
checkbox Completo "false"
type input "02020201"
checkbox Coagulação "false"
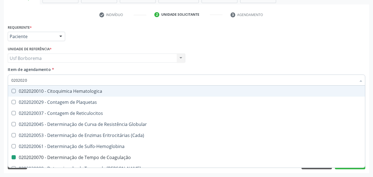
checkbox -Duke "false"
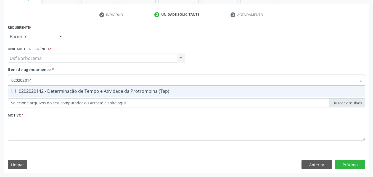
type input "0202020142"
click at [57, 91] on div "0202020142 - Determinação de Tempo e Atividade da Protrombina (Tap)" at bounding box center [186, 91] width 350 height 4
checkbox \(Tap\) "true"
click at [52, 82] on input "0202020142" at bounding box center [183, 79] width 344 height 11
type input "02020201"
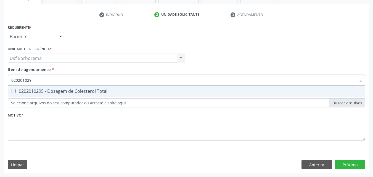
click at [56, 89] on div "0202010295 - Dosagem de Colesterol Total" at bounding box center [186, 91] width 350 height 4
click at [51, 79] on input "020201029" at bounding box center [183, 79] width 344 height 11
click at [49, 89] on div "0202010287 - Dosagem de Colesterol Ldl" at bounding box center [186, 91] width 350 height 4
click at [48, 79] on input "0202010287" at bounding box center [183, 79] width 344 height 11
click at [54, 92] on div "0202010279 - Dosagem de Colesterol Hdl" at bounding box center [186, 91] width 350 height 4
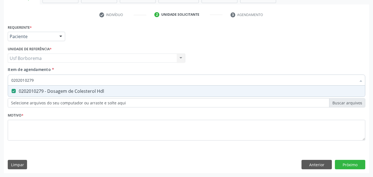
click at [48, 79] on input "0202010279" at bounding box center [183, 79] width 344 height 11
click at [52, 91] on div "0202010503 - Dosagem de Hemoglobina Glicosilada" at bounding box center [186, 91] width 350 height 4
click at [49, 77] on input "0202010503" at bounding box center [183, 79] width 344 height 11
click at [49, 92] on div "0202060381 - Dosagem de Tiroxina Livre (T4 Livre)" at bounding box center [186, 91] width 350 height 4
click at [50, 81] on input "0202060381" at bounding box center [183, 79] width 344 height 11
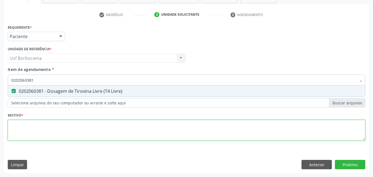
click at [38, 130] on div "Requerente * Paciente Profissional de Saúde Paciente Nenhum resultado encontrad…" at bounding box center [186, 85] width 357 height 125
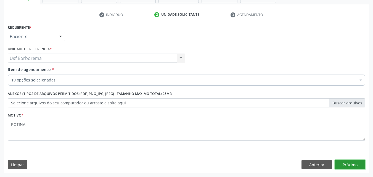
click at [342, 166] on button "Próximo" at bounding box center [350, 164] width 30 height 9
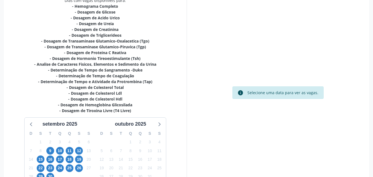
scroll to position [152, 0]
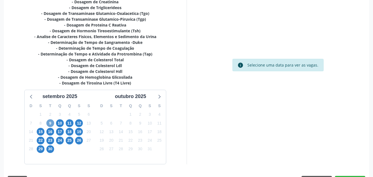
click at [50, 123] on span "9" at bounding box center [50, 123] width 8 height 8
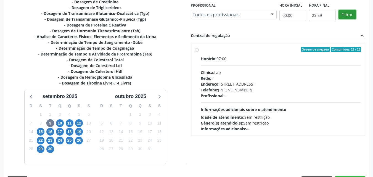
click at [343, 16] on button "Filtrar" at bounding box center [346, 14] width 17 height 9
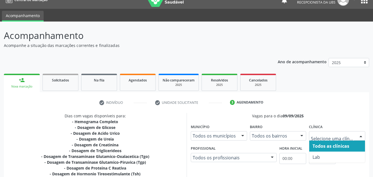
scroll to position [0, 0]
